Goal: Task Accomplishment & Management: Manage account settings

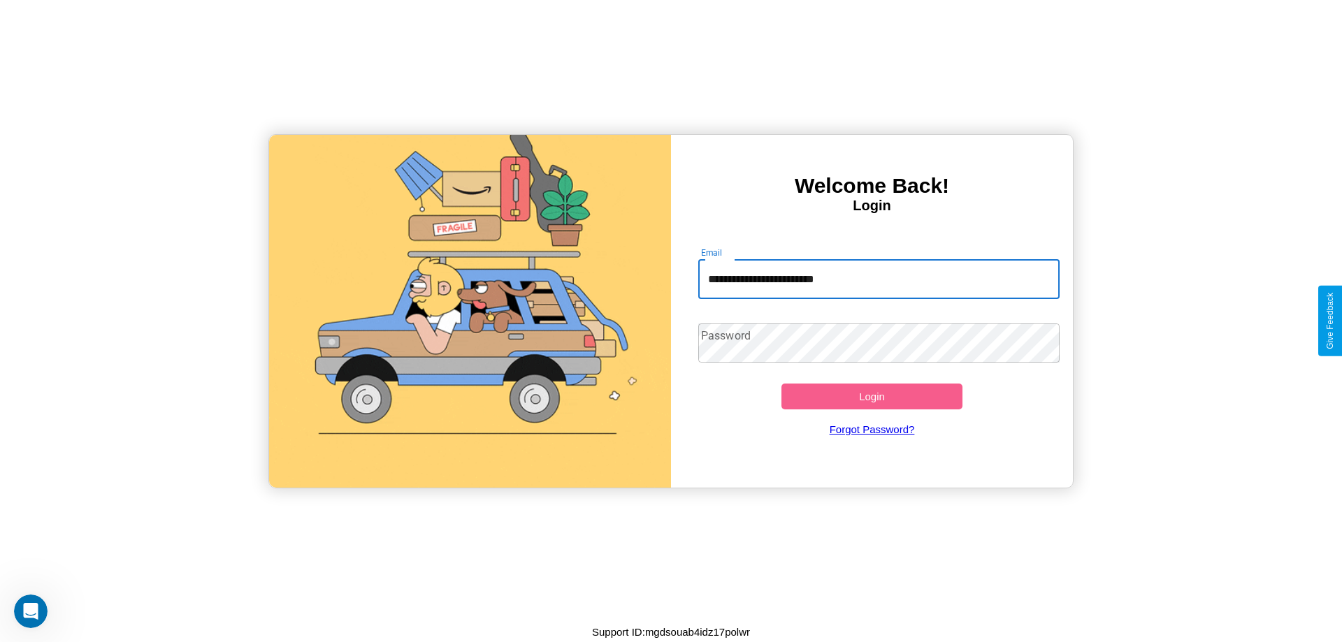
type input "**********"
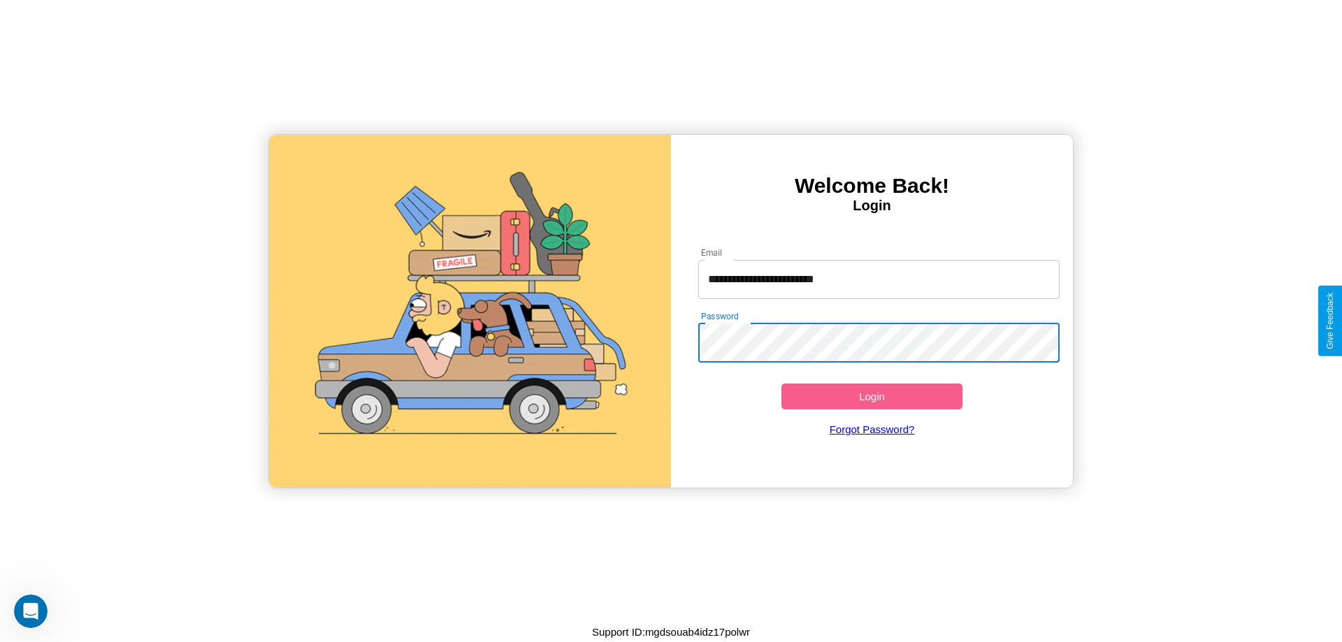
click at [872, 396] on button "Login" at bounding box center [871, 397] width 181 height 26
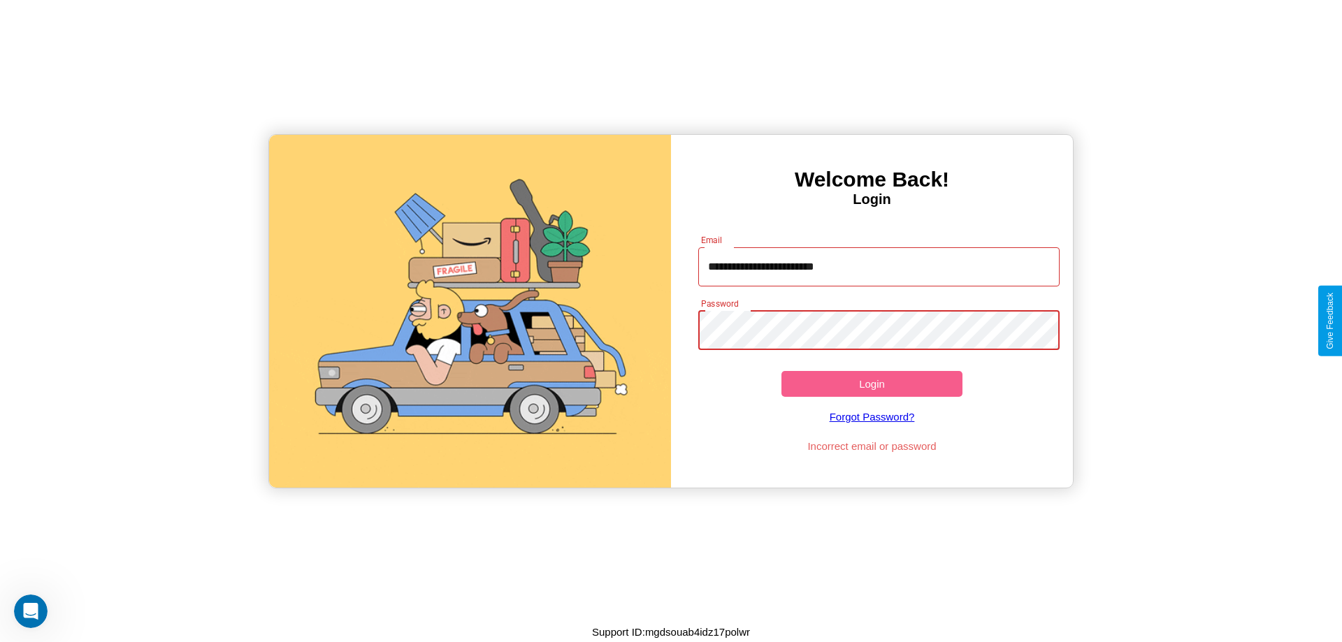
click at [872, 384] on button "Login" at bounding box center [871, 384] width 181 height 26
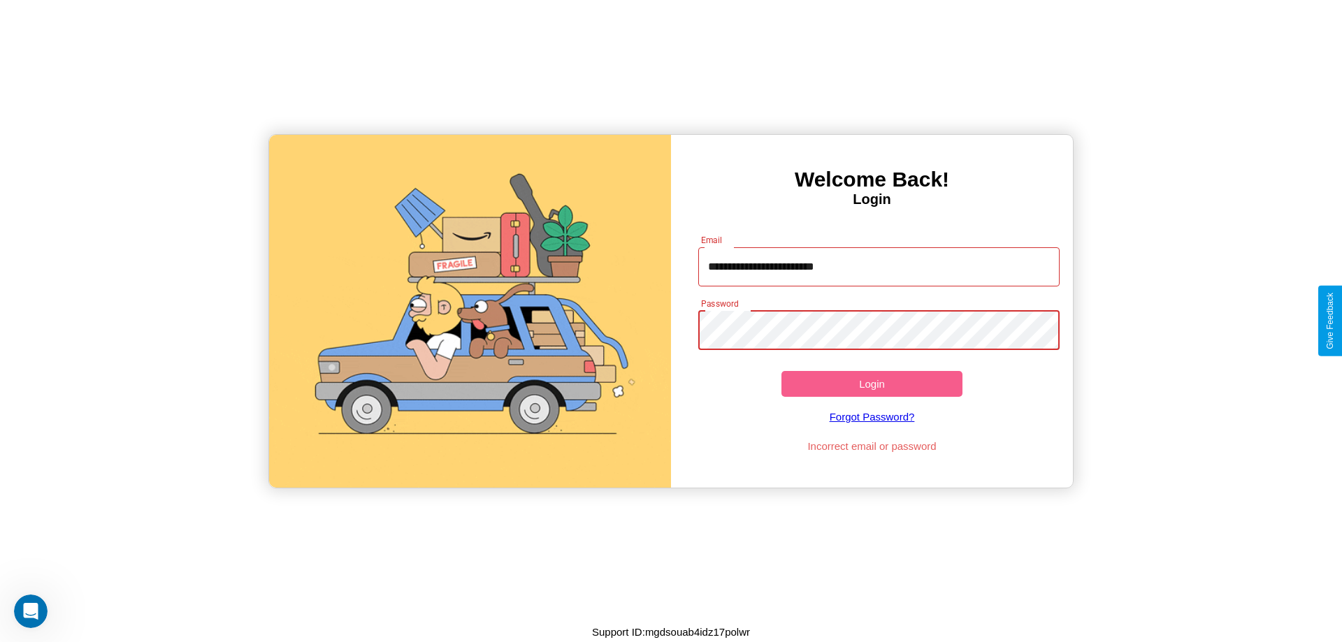
click at [872, 384] on button "Login" at bounding box center [871, 384] width 181 height 26
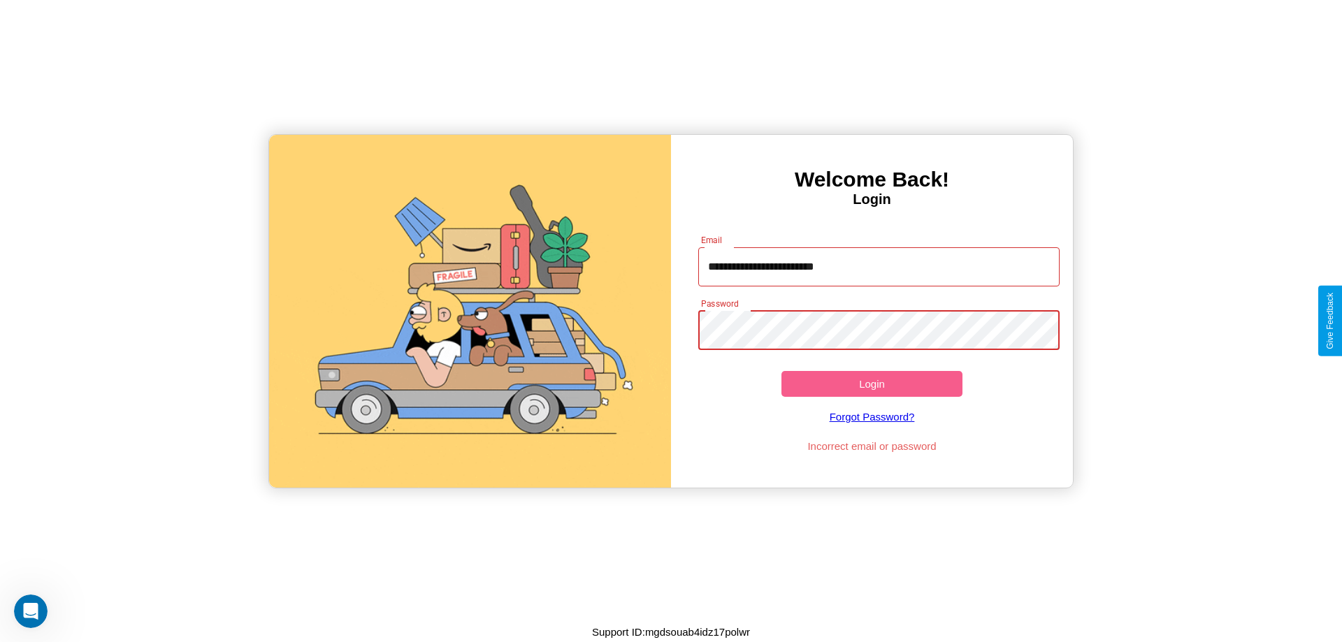
click at [872, 384] on button "Login" at bounding box center [871, 384] width 181 height 26
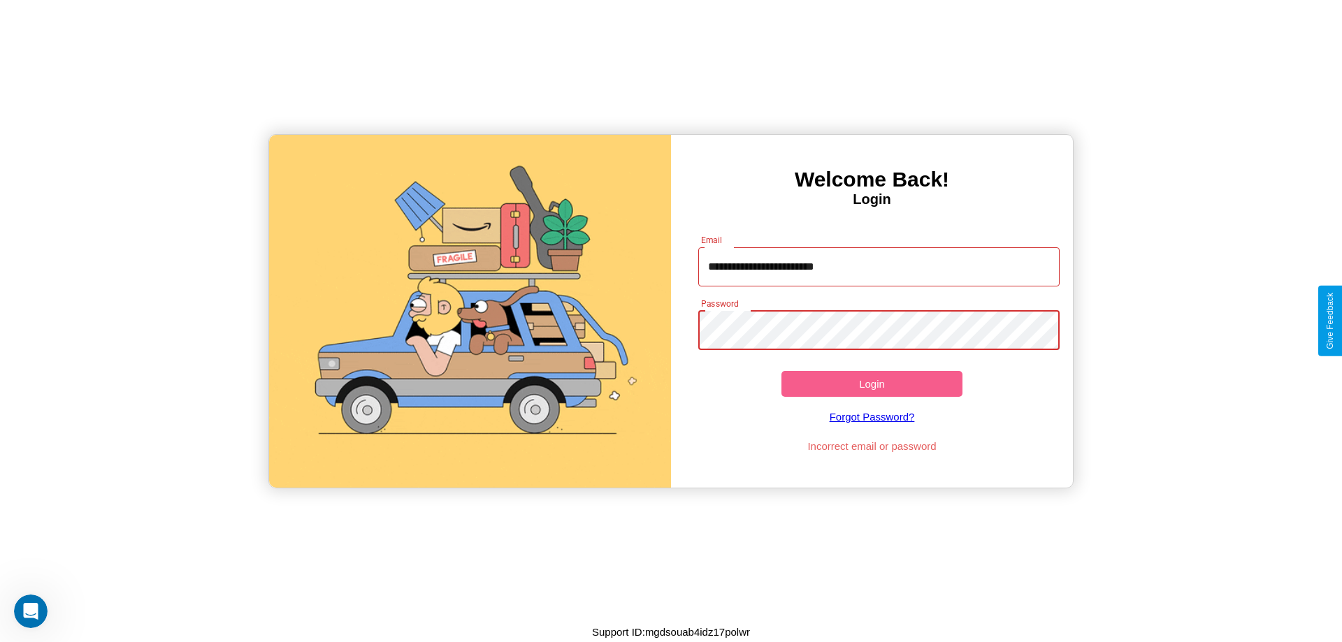
click at [872, 384] on button "Login" at bounding box center [871, 384] width 181 height 26
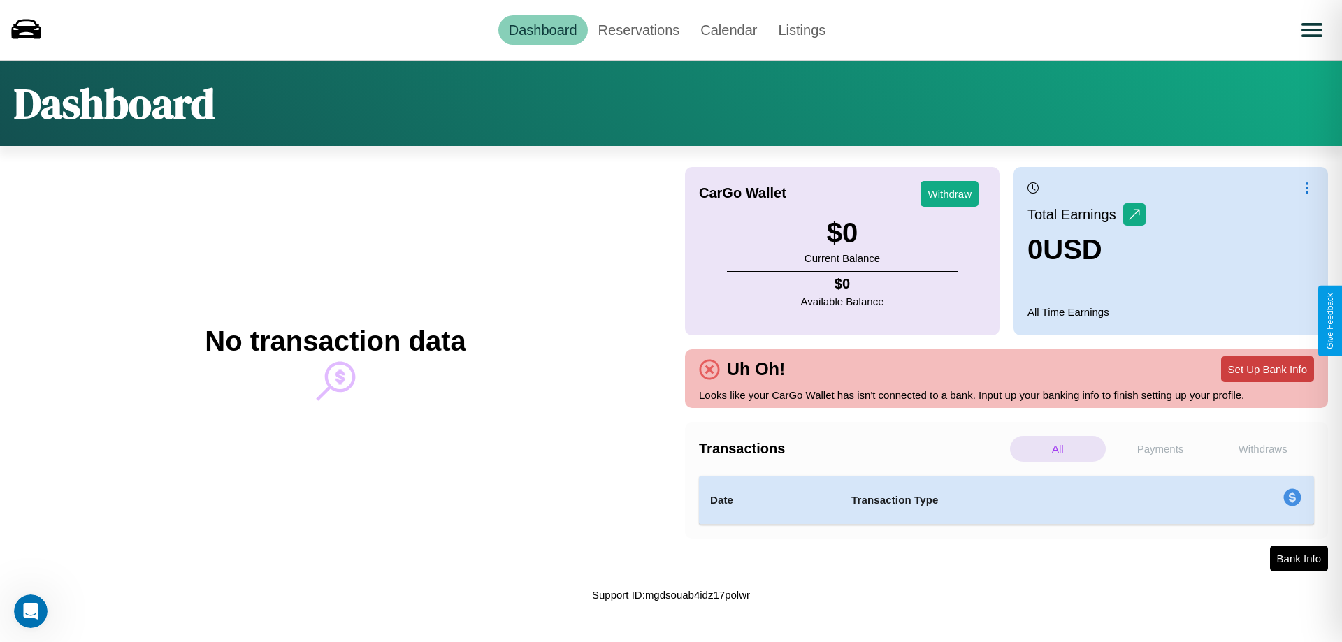
click at [1267, 369] on button "Set Up Bank Info" at bounding box center [1267, 369] width 93 height 26
